Goal: Transaction & Acquisition: Purchase product/service

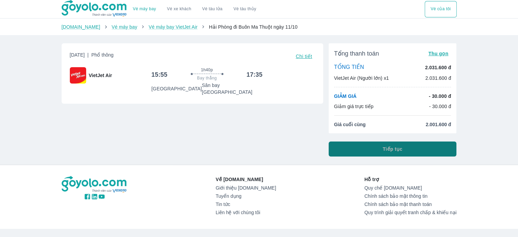
click at [363, 148] on button "Tiếp tục" at bounding box center [393, 148] width 128 height 15
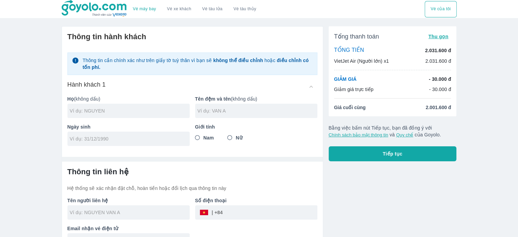
scroll to position [16, 0]
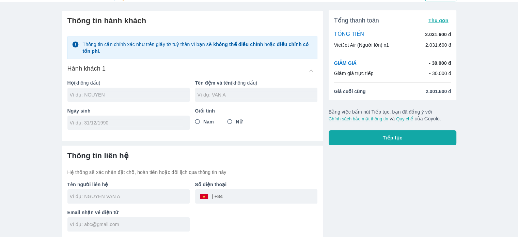
click at [157, 92] on input "text" at bounding box center [130, 94] width 120 height 7
type input "[PERSON_NAME]"
click at [145, 125] on input "tel" at bounding box center [126, 122] width 113 height 7
type input "4"
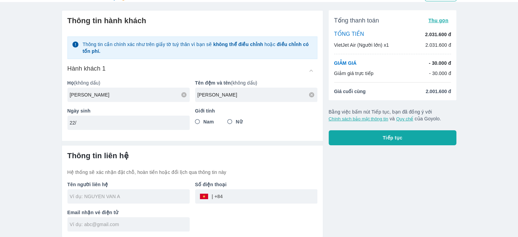
type input "2"
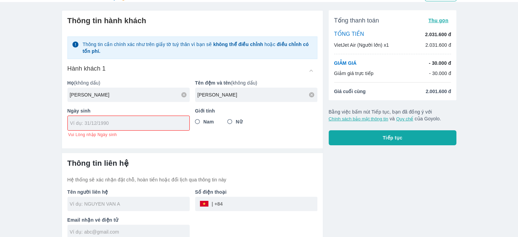
click at [132, 120] on input "tel" at bounding box center [126, 123] width 112 height 7
paste input "[DATE]"
type input "[DATE]"
click at [195, 118] on input "Nam" at bounding box center [198, 122] width 12 height 12
radio input "true"
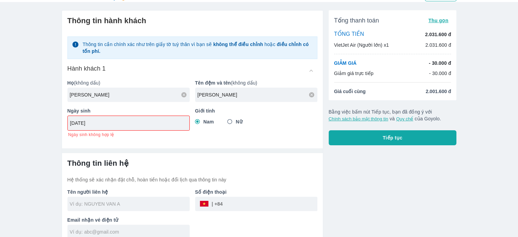
scroll to position [23, 0]
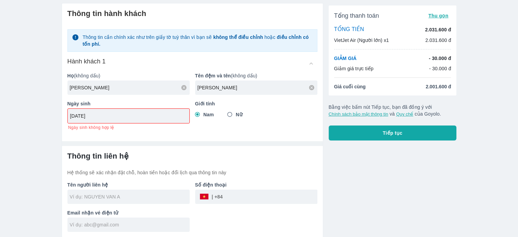
click at [185, 136] on div at bounding box center [192, 141] width 261 height 10
click at [152, 196] on input "text" at bounding box center [130, 196] width 120 height 7
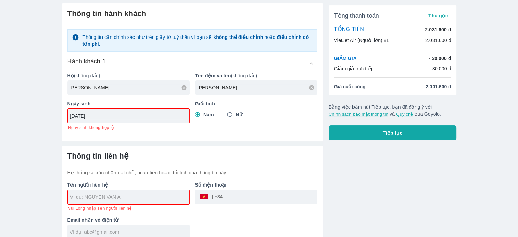
click at [79, 116] on input "[DATE]" at bounding box center [126, 115] width 112 height 7
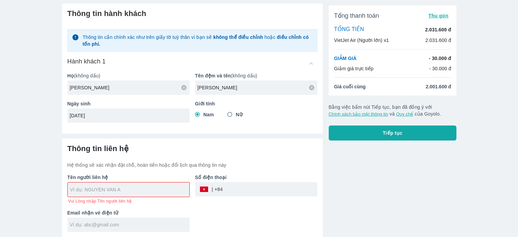
type input "[DATE]"
click at [126, 193] on div at bounding box center [129, 189] width 122 height 14
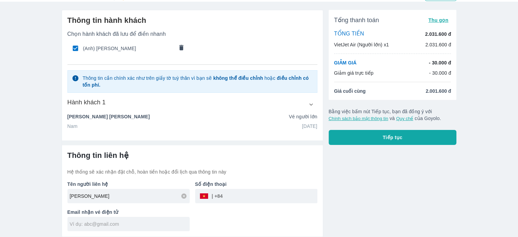
scroll to position [16, 0]
click at [260, 183] on div "Số điện thoại ​" at bounding box center [254, 190] width 128 height 28
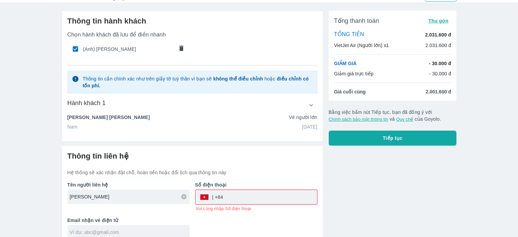
click at [179, 195] on input "[PERSON_NAME]" at bounding box center [130, 196] width 120 height 7
type input "[PERSON_NAME]"
click at [243, 203] on input "tel" at bounding box center [270, 197] width 94 height 16
type input "8"
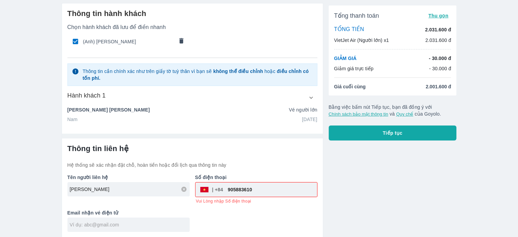
type input "905883610"
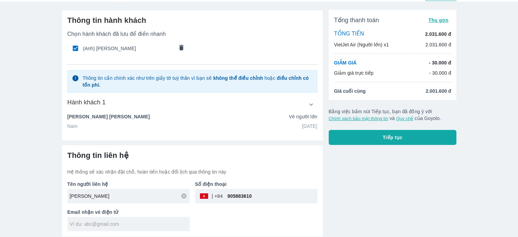
scroll to position [16, 0]
click at [145, 218] on div at bounding box center [128, 224] width 122 height 14
type input "[EMAIL_ADDRESS][DOMAIN_NAME]"
click at [213, 222] on div "Tên người liên hệ [PERSON_NAME] THU Số điện thoại ​ 905883610 Email nhận vé điệ…" at bounding box center [190, 204] width 256 height 56
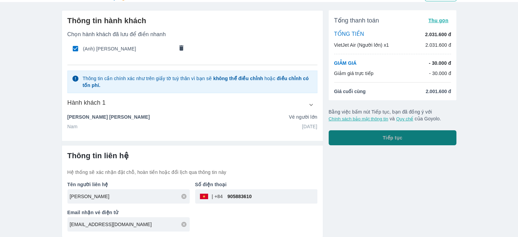
click at [353, 133] on button "Tiếp tục" at bounding box center [393, 137] width 128 height 15
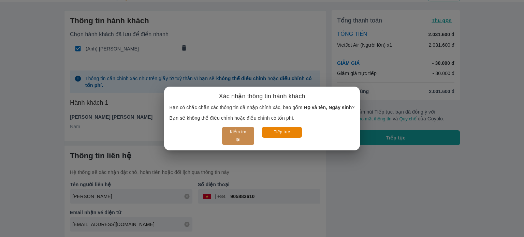
click at [230, 137] on button "Kiểm tra lại" at bounding box center [238, 136] width 32 height 18
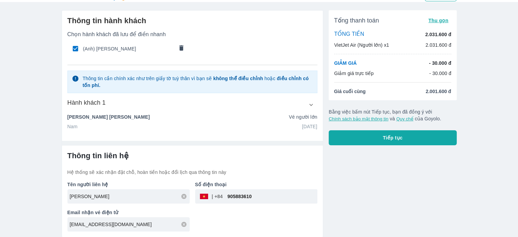
scroll to position [0, 0]
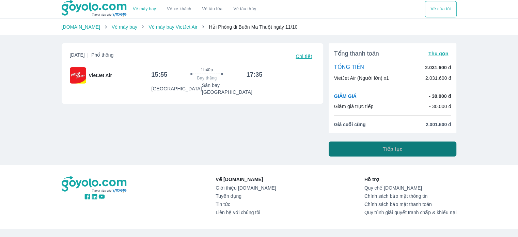
click at [397, 155] on button "Tiếp tục" at bounding box center [393, 148] width 128 height 15
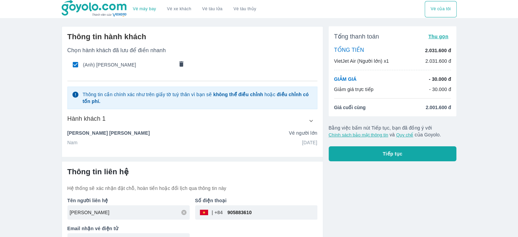
scroll to position [16, 0]
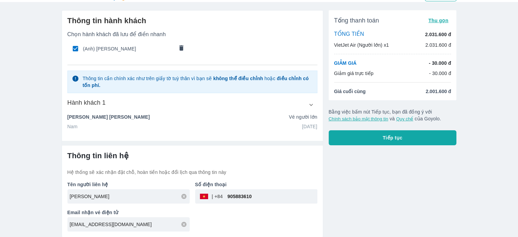
click at [311, 106] on icon "button" at bounding box center [311, 104] width 7 height 7
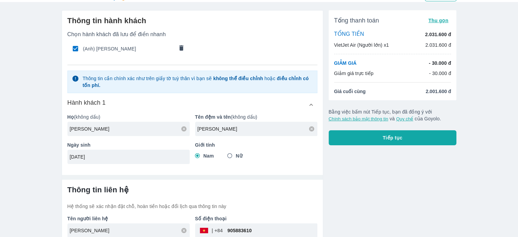
scroll to position [50, 0]
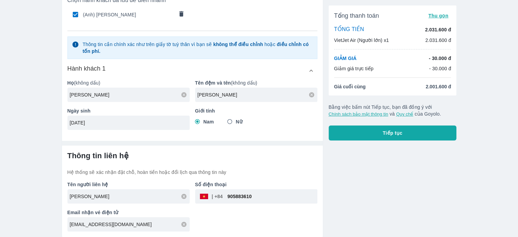
click at [270, 181] on p "Số điện thoại" at bounding box center [256, 184] width 122 height 7
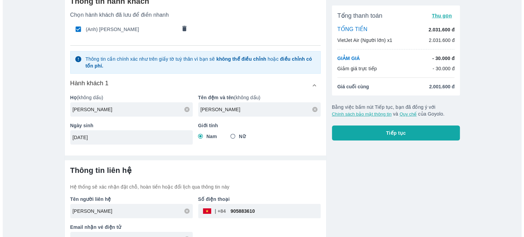
scroll to position [35, 0]
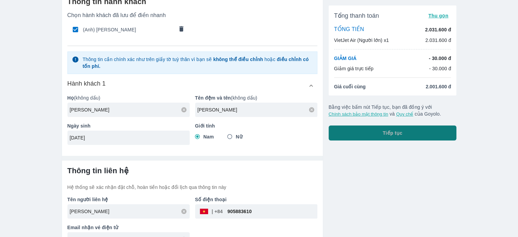
click at [359, 138] on button "Tiếp tục" at bounding box center [393, 132] width 128 height 15
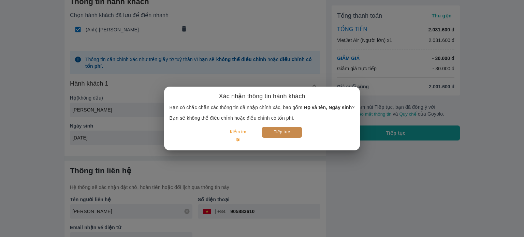
click at [299, 131] on button "Tiếp tục" at bounding box center [282, 132] width 40 height 11
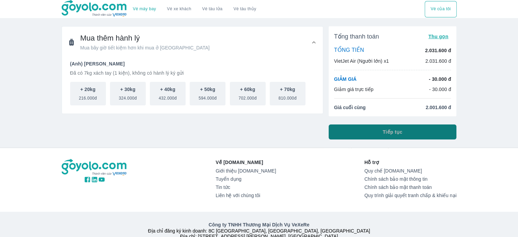
click at [386, 135] on span "Tiếp tục" at bounding box center [393, 131] width 20 height 7
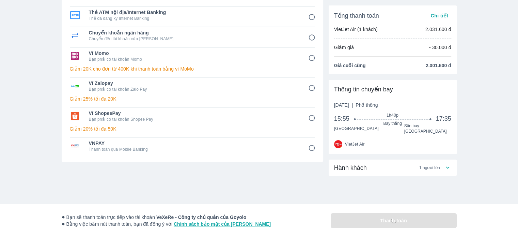
scroll to position [74, 0]
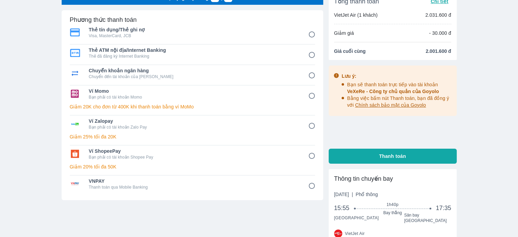
scroll to position [35, 0]
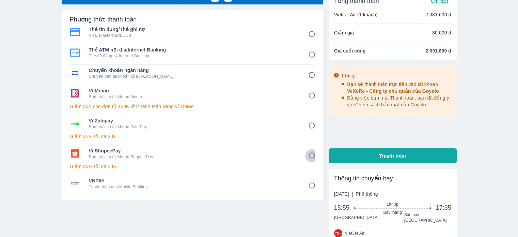
click at [312, 155] on input "6" at bounding box center [311, 155] width 13 height 13
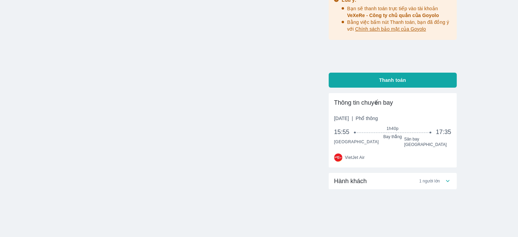
scroll to position [112, 0]
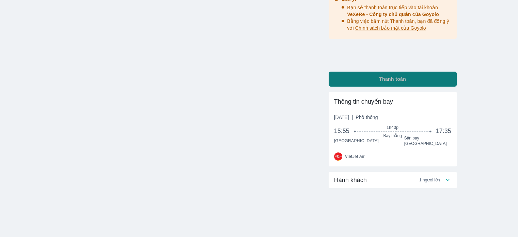
click at [410, 82] on button "Thanh toán" at bounding box center [393, 79] width 128 height 15
radio input "true"
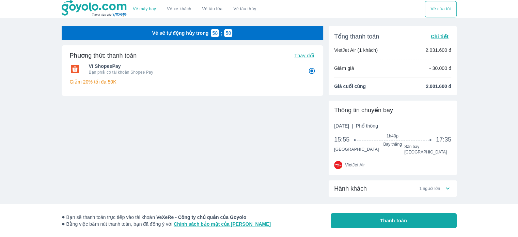
scroll to position [9, 0]
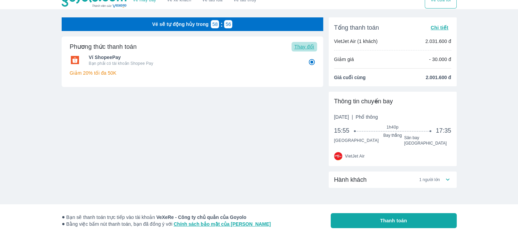
click at [305, 45] on span "Thay đổi" at bounding box center [304, 46] width 20 height 5
radio input "false"
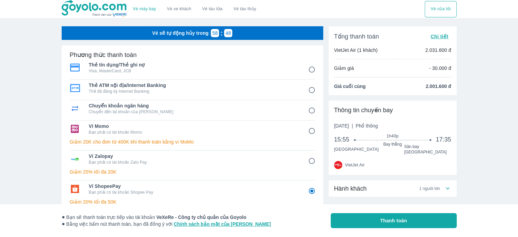
scroll to position [108, 0]
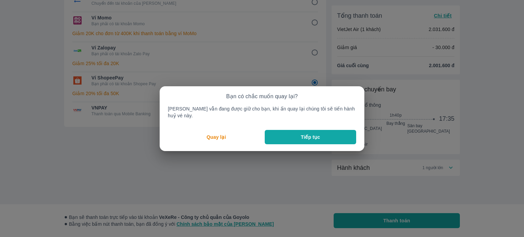
click at [305, 134] on p "Tiếp tục" at bounding box center [310, 137] width 19 height 7
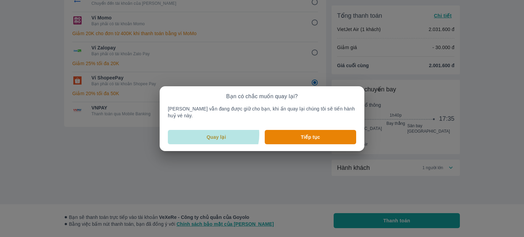
click at [220, 134] on p "Quay lại" at bounding box center [216, 137] width 19 height 7
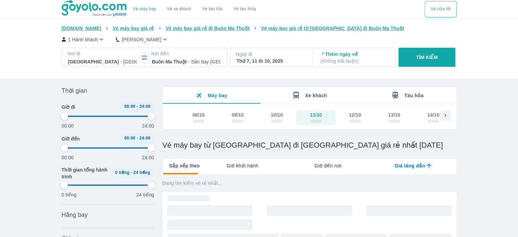
type input "97.9166666666667"
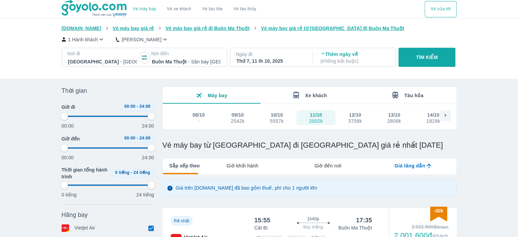
type input "97.9166666666667"
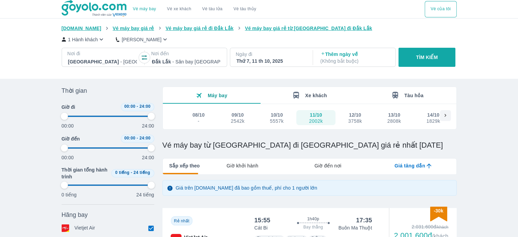
type input "97.9166666666667"
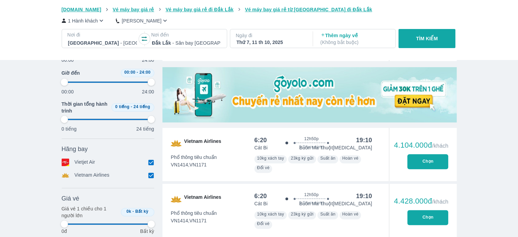
scroll to position [208, 0]
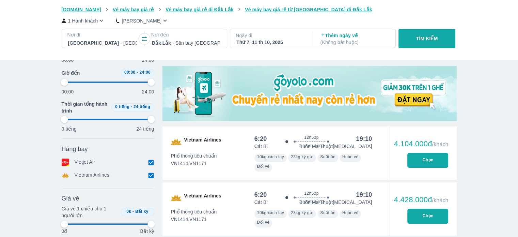
type input "97.9166666666667"
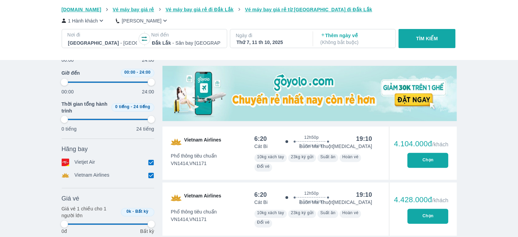
type input "97.9166666666667"
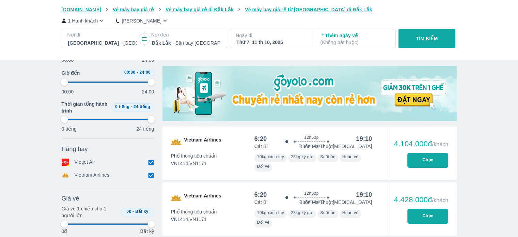
type input "97.9166666666667"
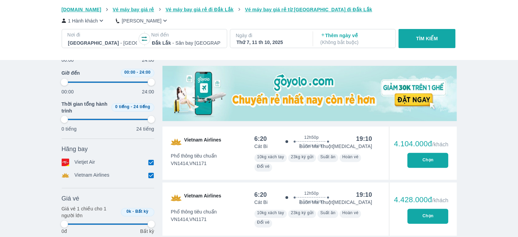
type input "97.9166666666667"
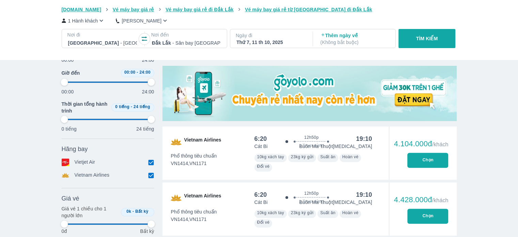
type input "97.9166666666667"
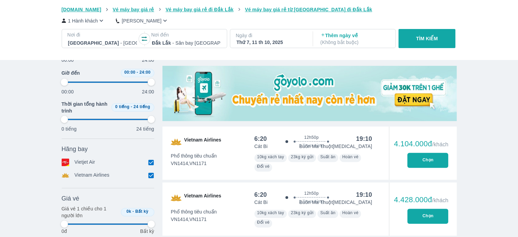
type input "97.9166666666667"
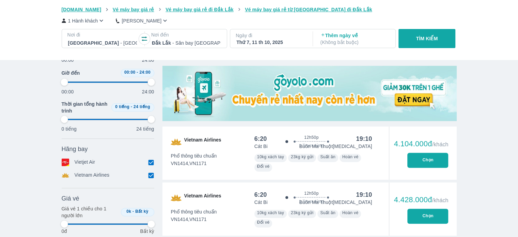
type input "97.9166666666667"
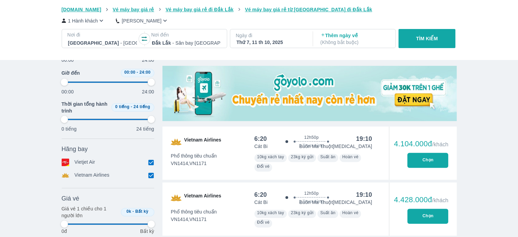
type input "97.9166666666667"
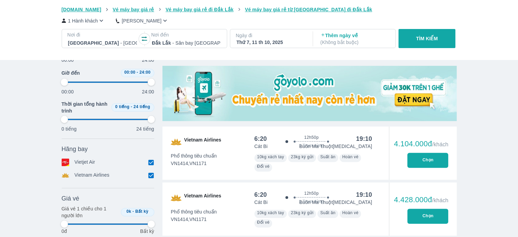
type input "97.9166666666667"
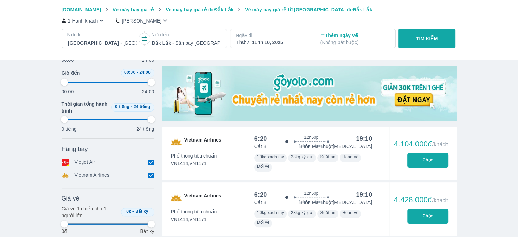
type input "97.9166666666667"
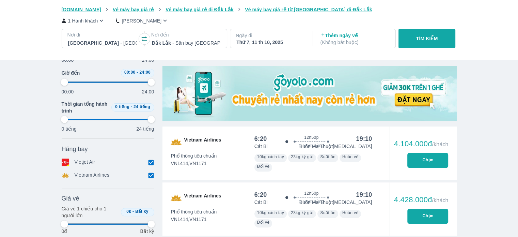
type input "97.9166666666667"
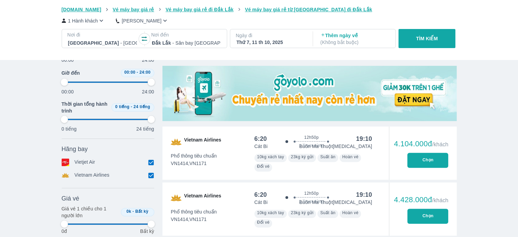
type input "97.9166666666667"
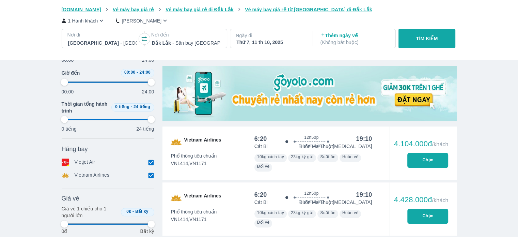
type input "97.9166666666667"
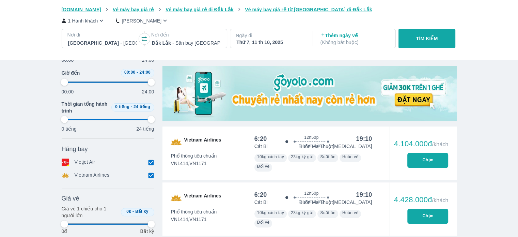
type input "97.9166666666667"
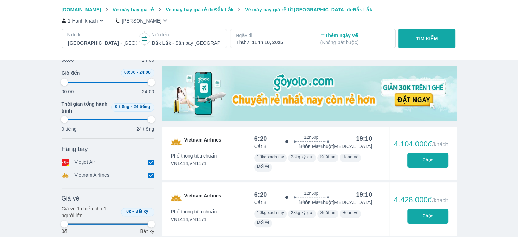
type input "97.9166666666667"
